Goal: Register for event/course

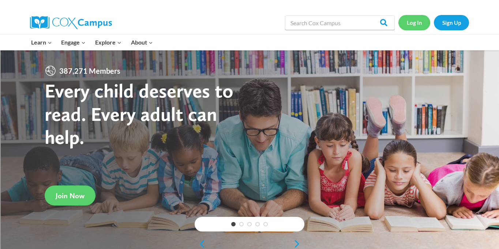
click at [416, 24] on link "Log In" at bounding box center [414, 22] width 32 height 15
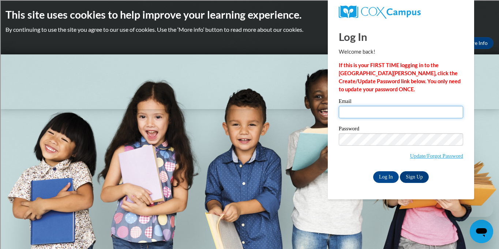
click at [359, 109] on input "Email" at bounding box center [401, 112] width 124 height 12
type input "mmalloy@shorewood.k12.wi.us"
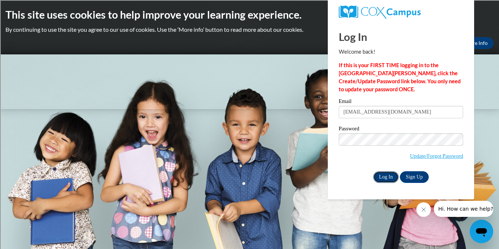
click at [384, 176] on input "Log In" at bounding box center [386, 177] width 26 height 12
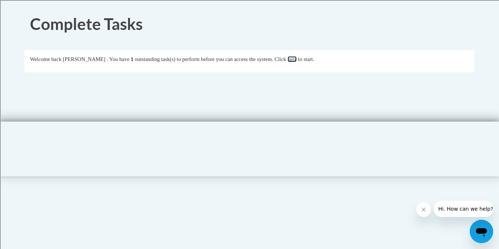
click at [297, 57] on link "here" at bounding box center [291, 59] width 9 height 6
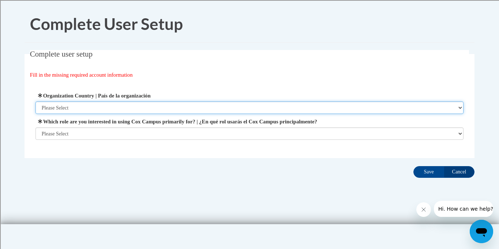
click at [124, 107] on select "Please Select United States | Estados Unidos Outside of the United States | Fue…" at bounding box center [249, 108] width 428 height 12
select select "ad49bcad-a171-4b2e-b99c-48b446064914"
click at [35, 102] on select "Please Select United States | Estados Unidos Outside of the United States | Fue…" at bounding box center [249, 108] width 428 height 12
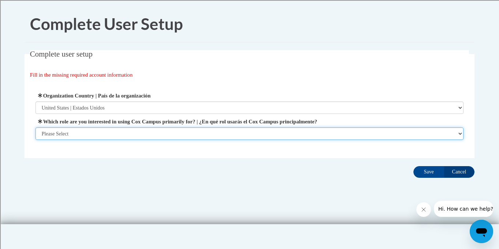
click at [80, 132] on select "Please Select College/University | Colegio/Universidad Community/Nonprofit Part…" at bounding box center [249, 134] width 428 height 12
select select "fbf2d438-af2f-41f8-98f1-81c410e29de3"
click at [35, 140] on select "Please Select College/University | Colegio/Universidad Community/Nonprofit Part…" at bounding box center [249, 134] width 428 height 12
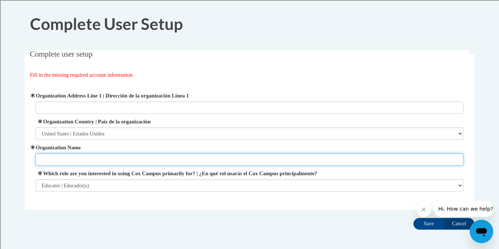
click at [56, 161] on input "Organization Name" at bounding box center [249, 160] width 428 height 12
type input "Atwater"
type input "2100 E Capitol Dr."
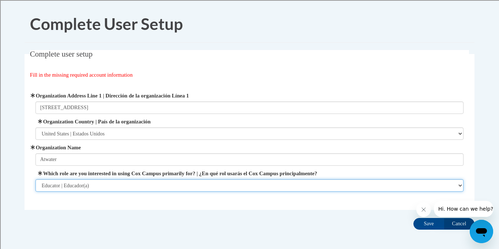
click at [86, 187] on select "Please Select College/University | Colegio/Universidad Community/Nonprofit Part…" at bounding box center [249, 186] width 428 height 12
click at [35, 180] on select "Please Select College/University | Colegio/Universidad Community/Nonprofit Part…" at bounding box center [249, 186] width 428 height 12
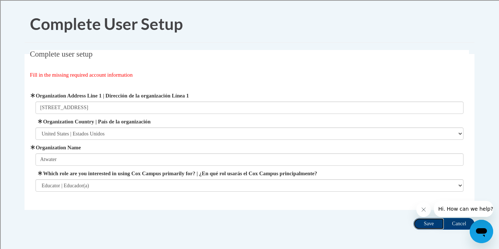
click at [434, 225] on input "Save" at bounding box center [428, 224] width 31 height 12
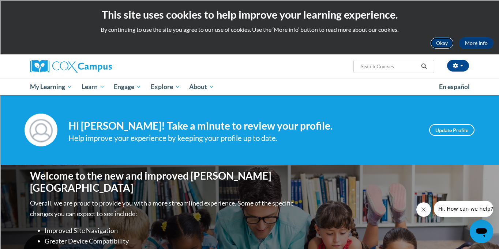
click at [438, 42] on button "Okay" at bounding box center [441, 43] width 23 height 12
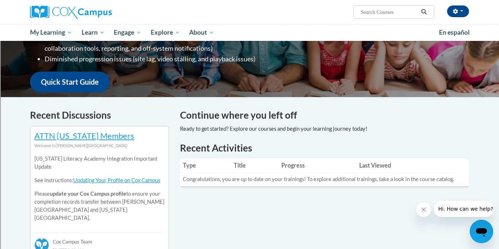
scroll to position [155, 0]
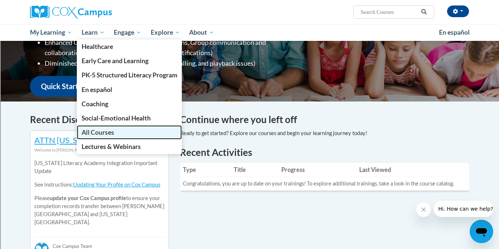
click at [104, 132] on span "All Courses" at bounding box center [98, 133] width 33 height 8
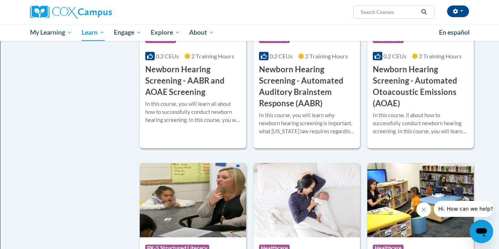
scroll to position [1351, 0]
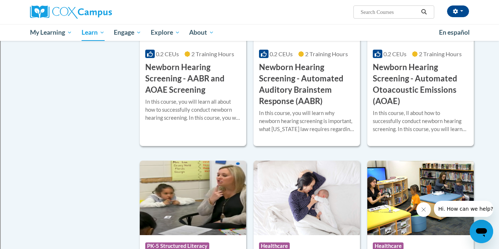
click at [381, 10] on input "Search..." at bounding box center [389, 12] width 59 height 9
type input "reading fluency"
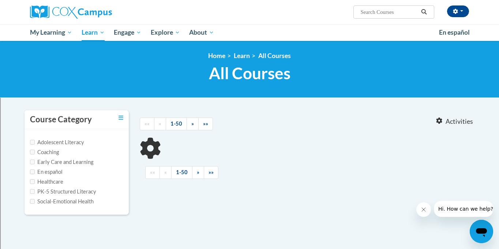
type input "reading fluency"
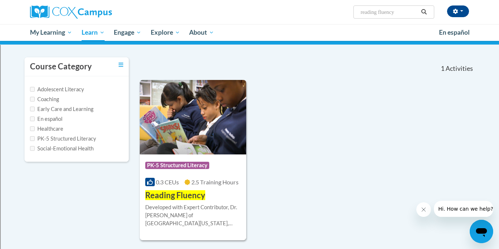
scroll to position [54, 0]
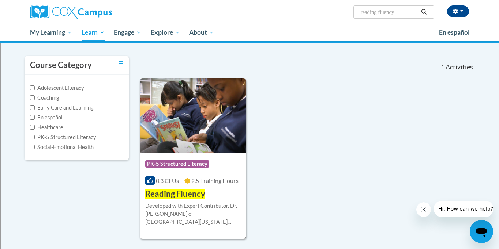
click at [167, 131] on img at bounding box center [193, 116] width 106 height 75
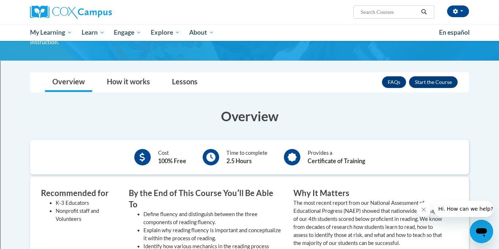
scroll to position [100, 0]
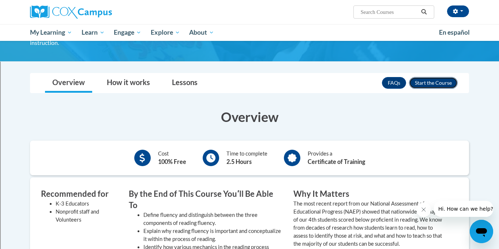
click at [434, 78] on button "Enroll" at bounding box center [433, 83] width 49 height 12
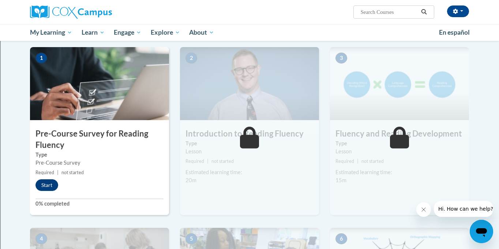
scroll to position [144, 0]
click at [45, 188] on button "Start" at bounding box center [46, 185] width 23 height 12
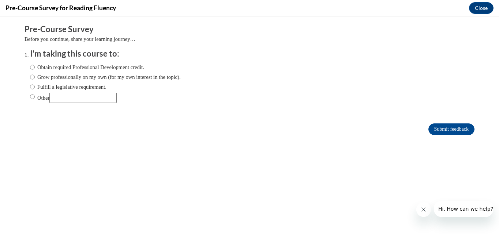
scroll to position [0, 0]
click at [33, 87] on input "Fulfill a legislative requirement." at bounding box center [32, 87] width 5 height 8
radio input "true"
click at [446, 128] on input "Submit feedback" at bounding box center [451, 130] width 46 height 12
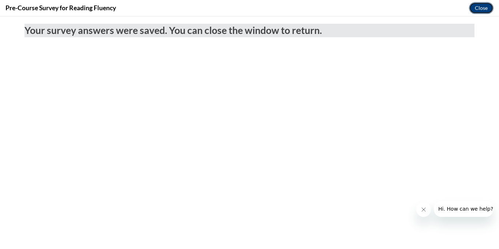
click at [477, 5] on button "Close" at bounding box center [481, 8] width 24 height 12
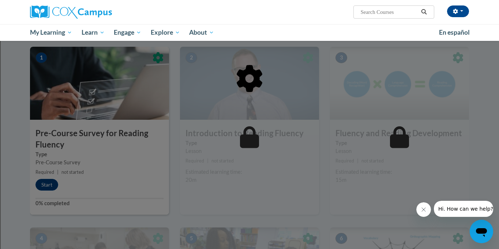
scroll to position [146, 0]
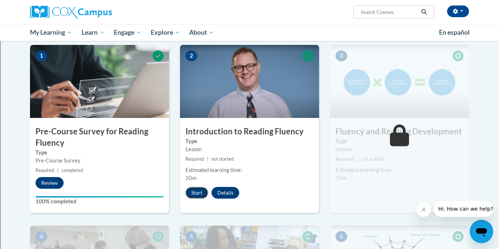
click at [195, 193] on button "Start" at bounding box center [196, 193] width 23 height 12
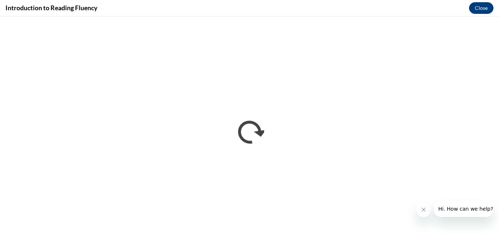
scroll to position [0, 0]
click at [423, 209] on icon "Close message from company" at bounding box center [423, 210] width 6 height 6
